Goal: Navigation & Orientation: Find specific page/section

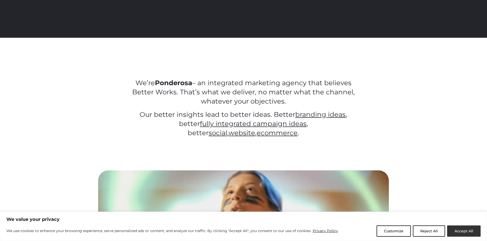
click at [453, 232] on button "Accept All" at bounding box center [463, 231] width 33 height 11
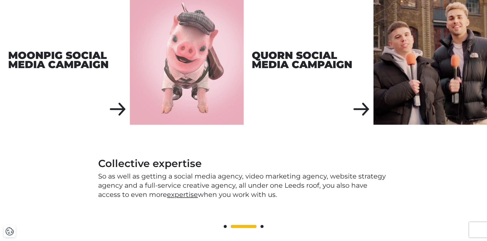
scroll to position [639, 0]
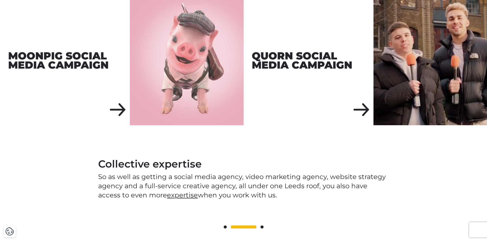
click at [261, 226] on span at bounding box center [261, 227] width 3 height 3
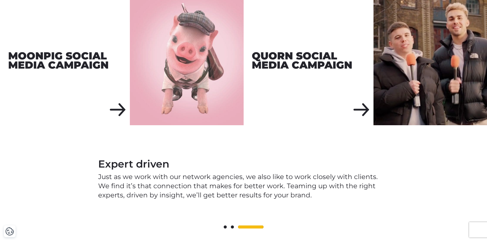
click at [261, 226] on span at bounding box center [251, 227] width 26 height 3
click at [223, 225] on div at bounding box center [243, 228] width 290 height 6
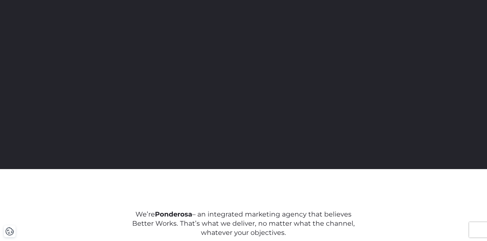
scroll to position [0, 0]
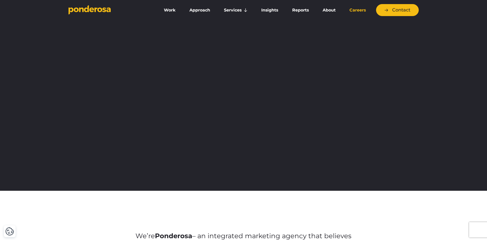
click at [354, 9] on link "Careers" at bounding box center [357, 10] width 28 height 11
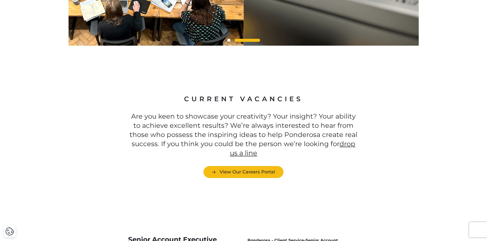
scroll to position [1354, 0]
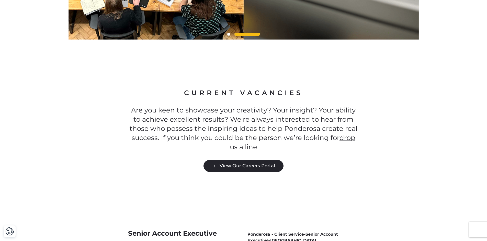
click at [235, 160] on link "View Our Careers Portal" at bounding box center [243, 166] width 80 height 12
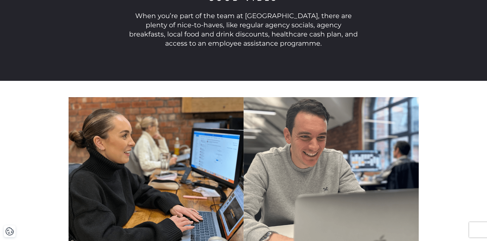
scroll to position [1175, 0]
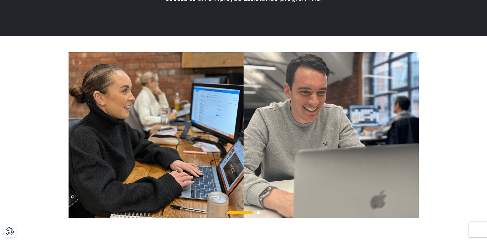
click at [257, 212] on span at bounding box center [258, 213] width 3 height 3
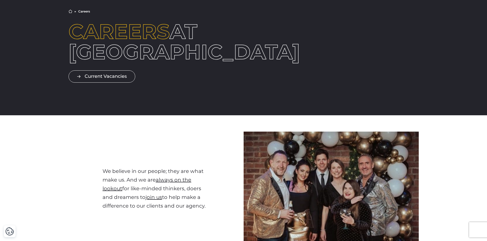
scroll to position [0, 0]
